Goal: Information Seeking & Learning: Learn about a topic

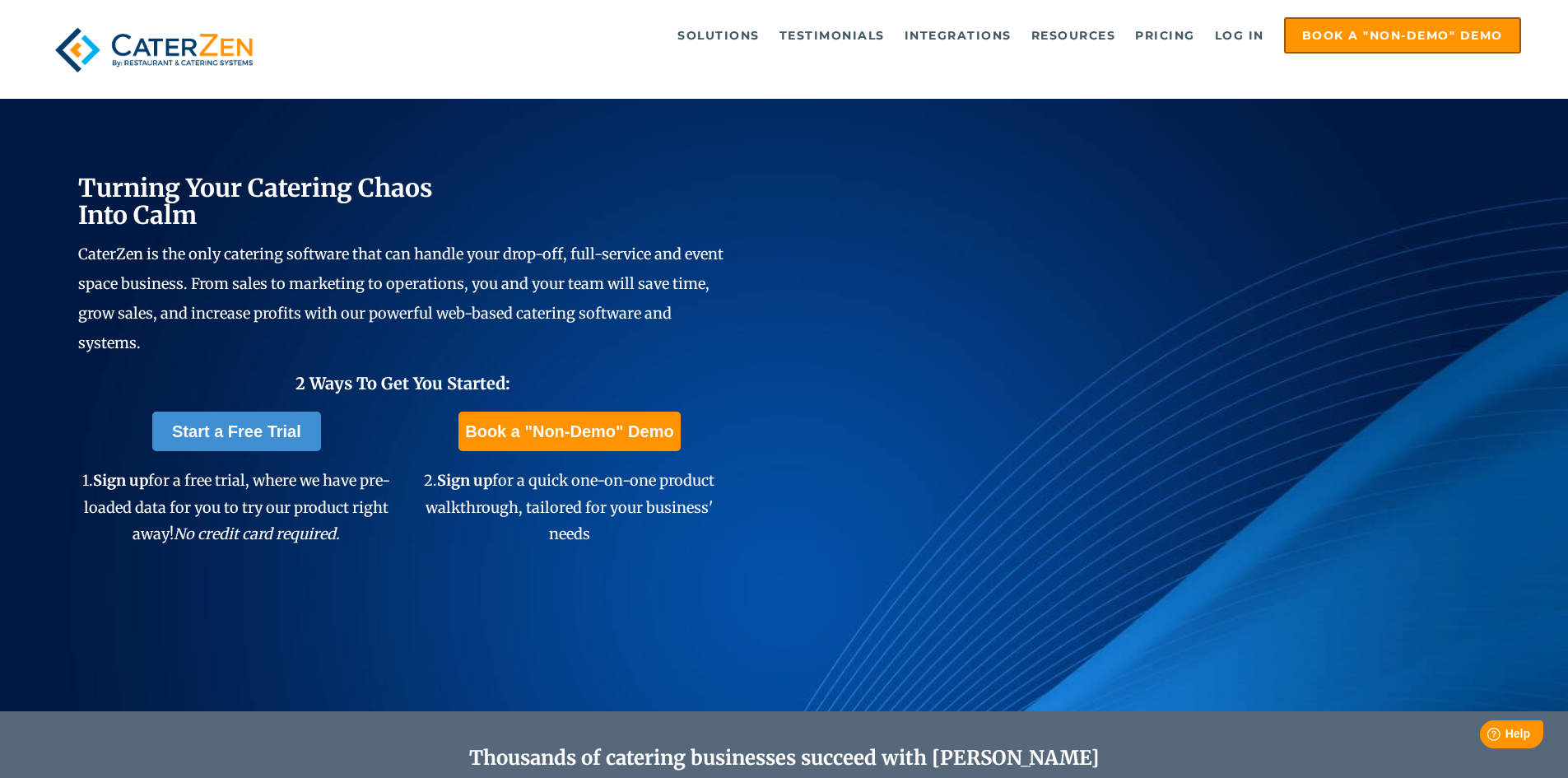
click at [228, 59] on img at bounding box center [153, 50] width 214 height 65
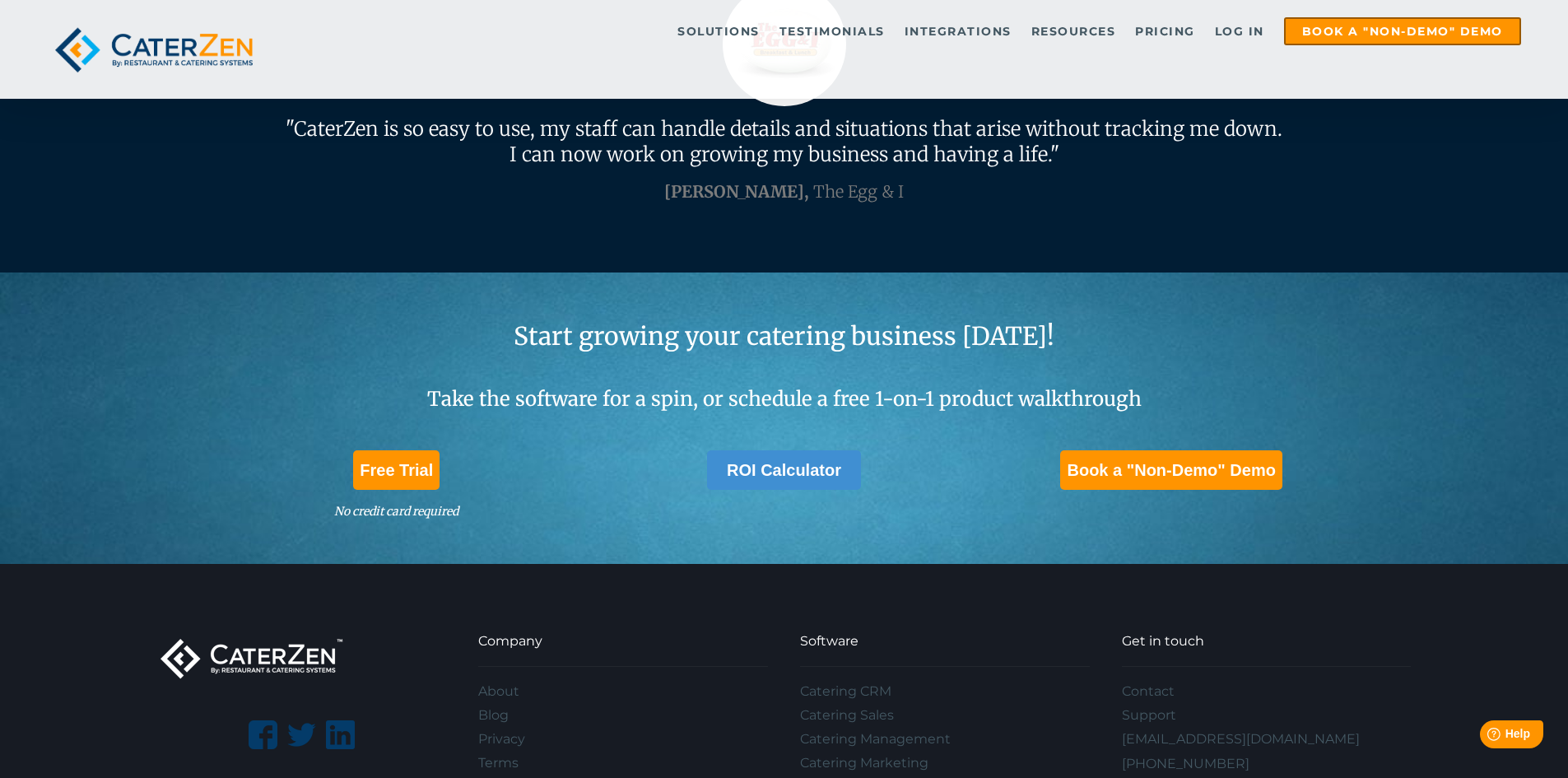
scroll to position [4855, 0]
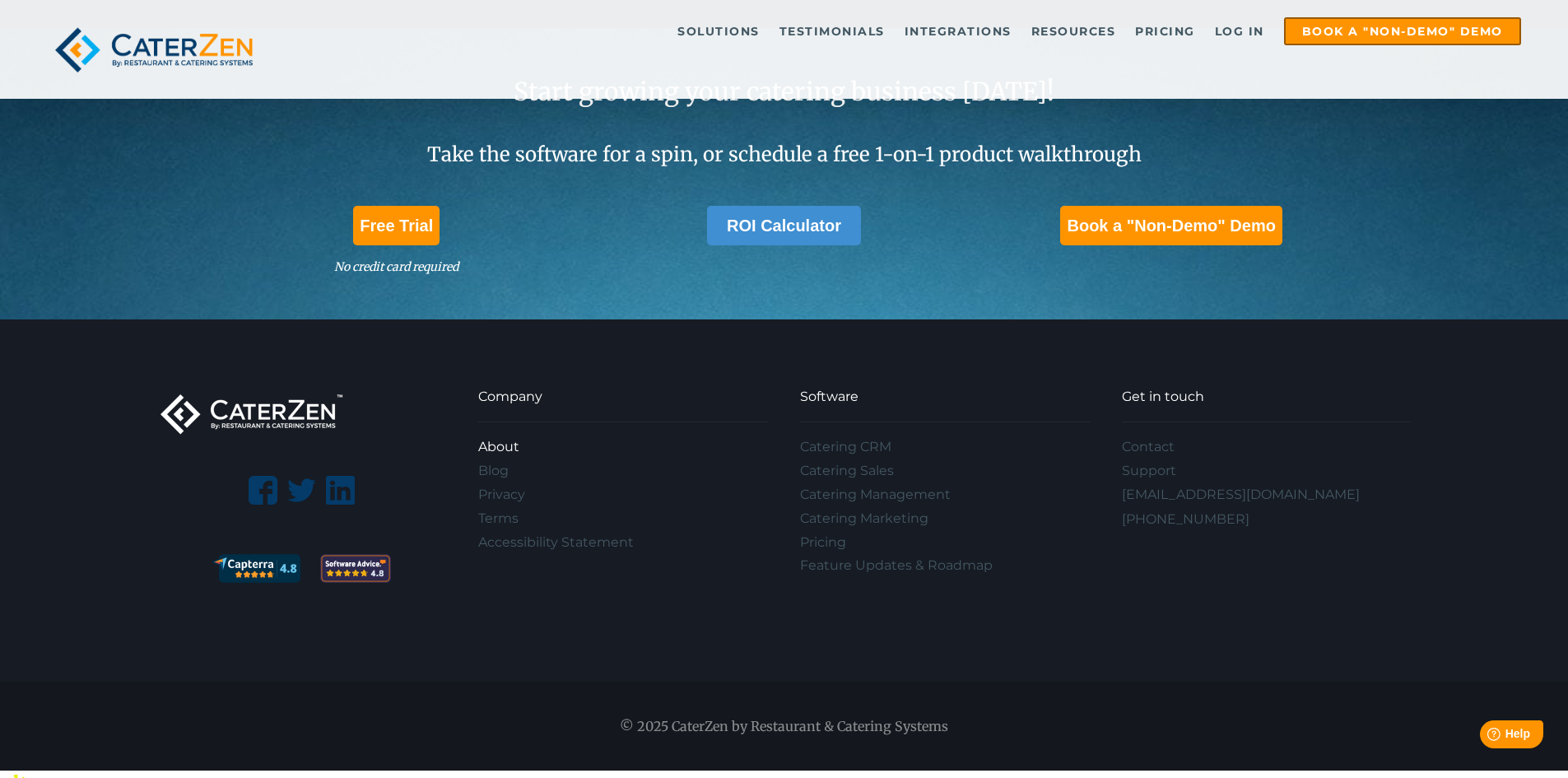
click at [496, 451] on link "About" at bounding box center [624, 448] width 290 height 24
